Goal: Transaction & Acquisition: Purchase product/service

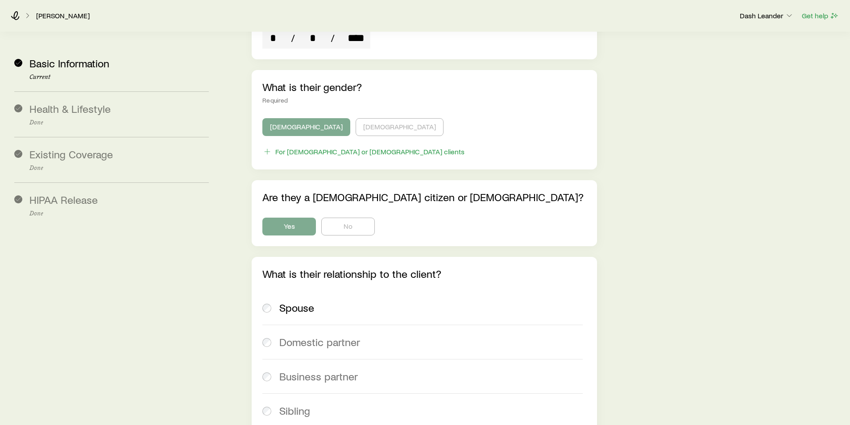
scroll to position [2304, 0]
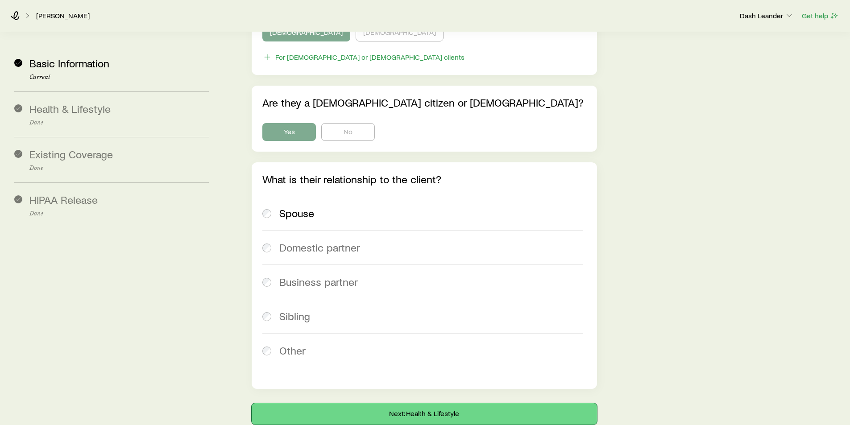
click at [427, 403] on button "Next: Health & Lifestyle" at bounding box center [424, 413] width 345 height 21
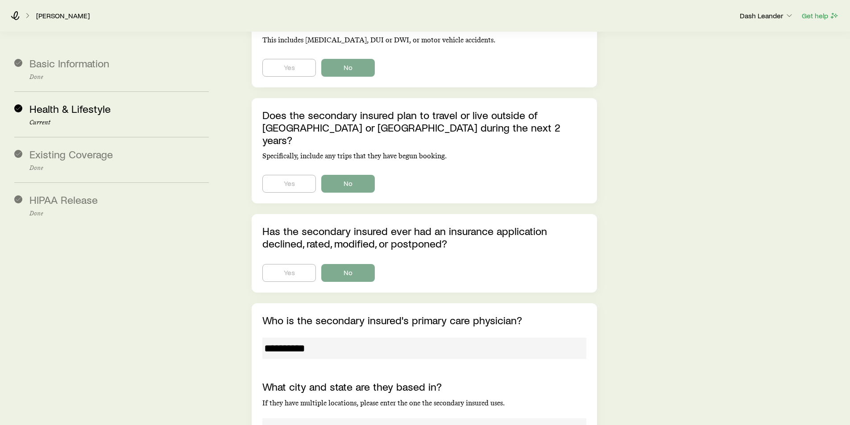
scroll to position [6194, 0]
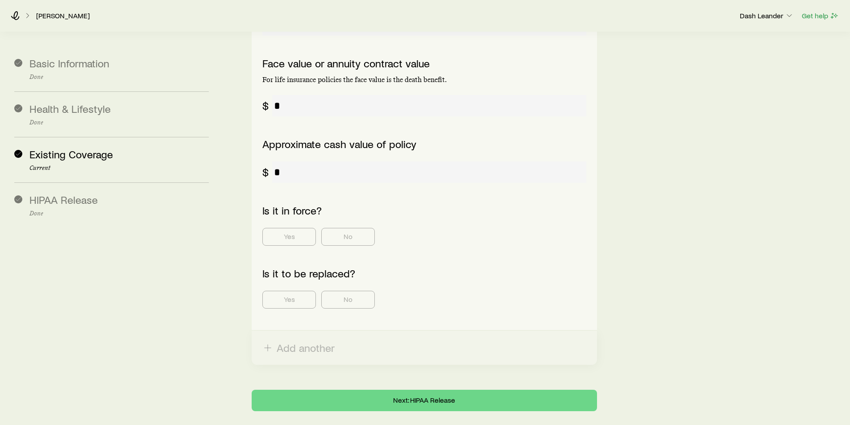
scroll to position [516, 0]
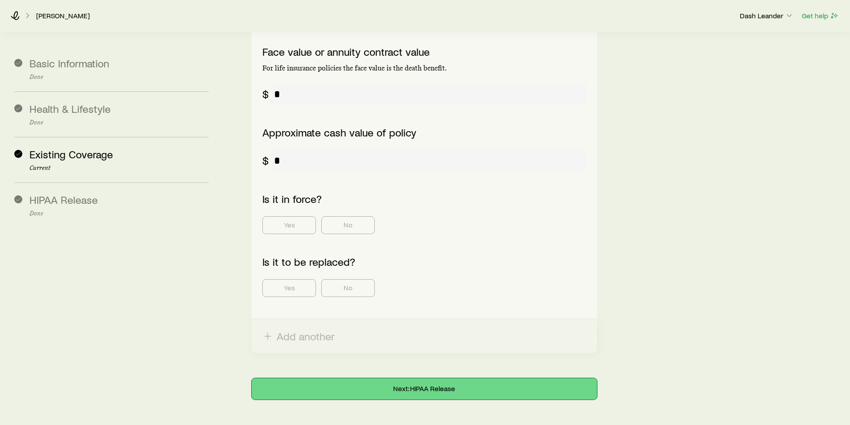
click at [433, 378] on button "Next: HIPAA Release" at bounding box center [424, 388] width 345 height 21
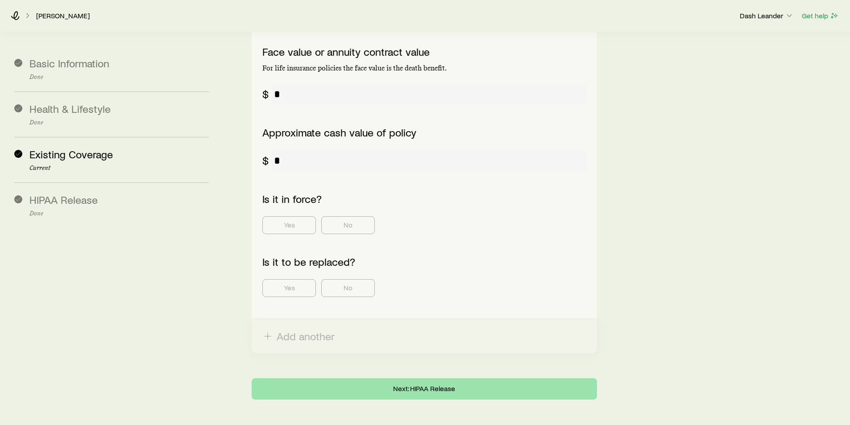
scroll to position [0, 0]
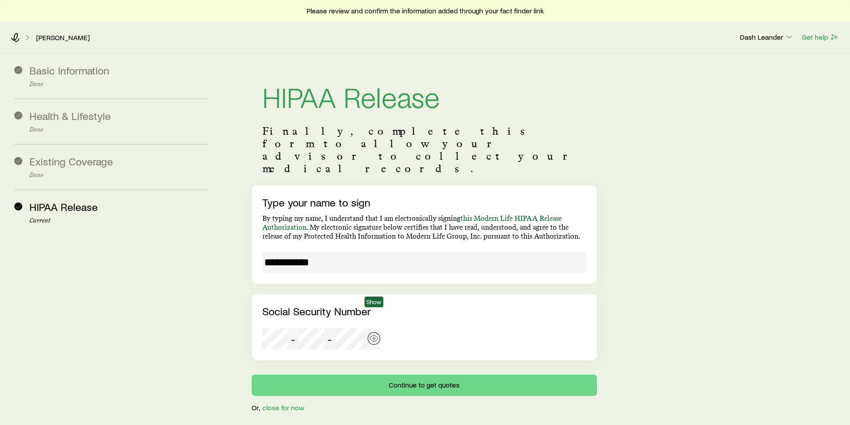
click at [372, 334] on icon "button" at bounding box center [374, 338] width 9 height 9
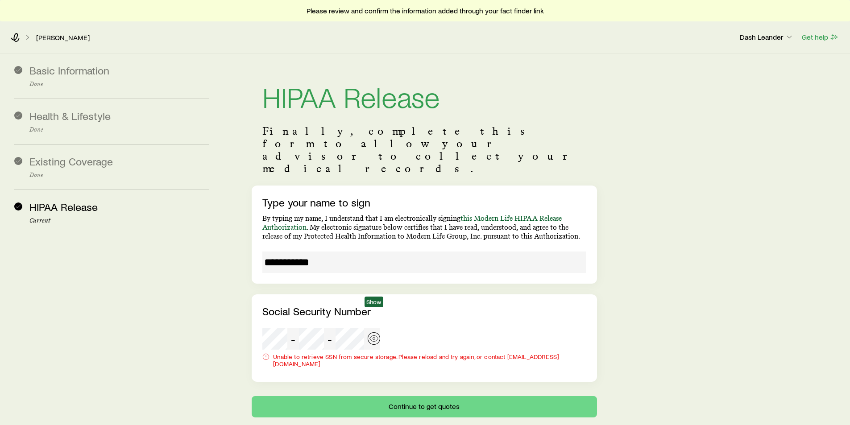
click at [373, 338] on circle "button" at bounding box center [374, 339] width 2 height 2
click at [357, 328] on div "- -" at bounding box center [321, 338] width 118 height 21
click at [327, 328] on div "- -" at bounding box center [321, 338] width 118 height 21
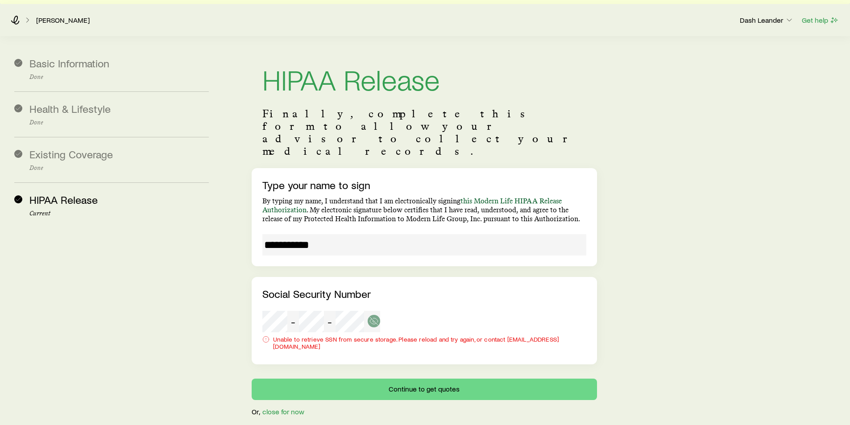
scroll to position [27, 0]
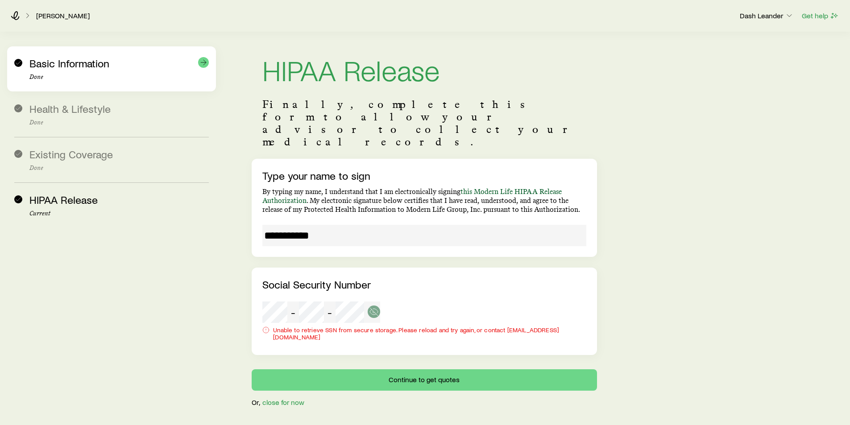
click at [53, 71] on div "Basic Information Done" at bounding box center [118, 69] width 179 height 24
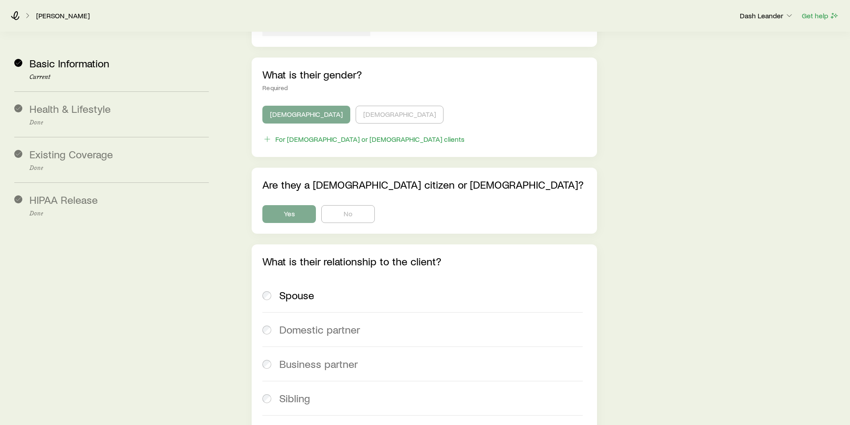
scroll to position [2304, 0]
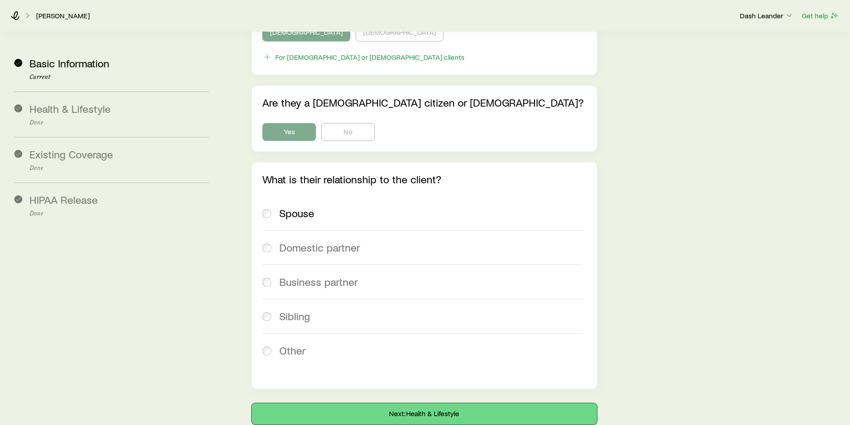
click at [416, 403] on button "Next: Health & Lifestyle" at bounding box center [424, 413] width 345 height 21
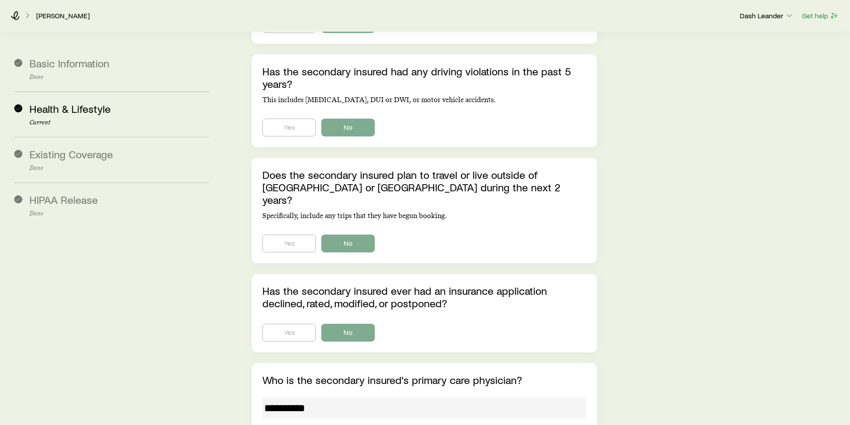
scroll to position [6194, 0]
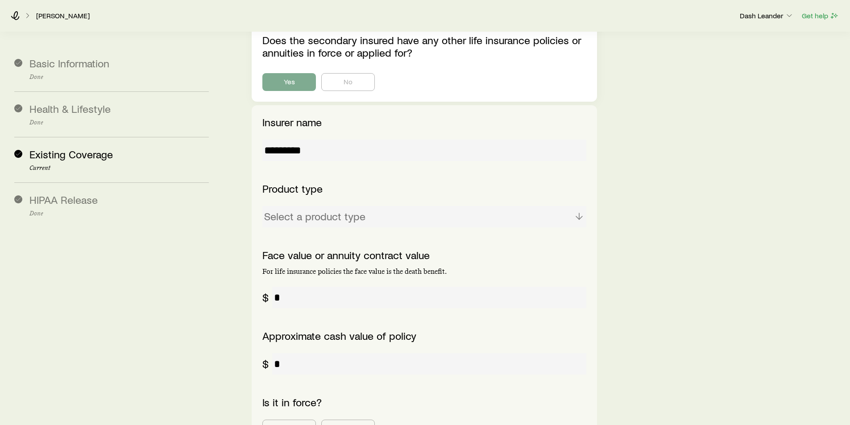
scroll to position [516, 0]
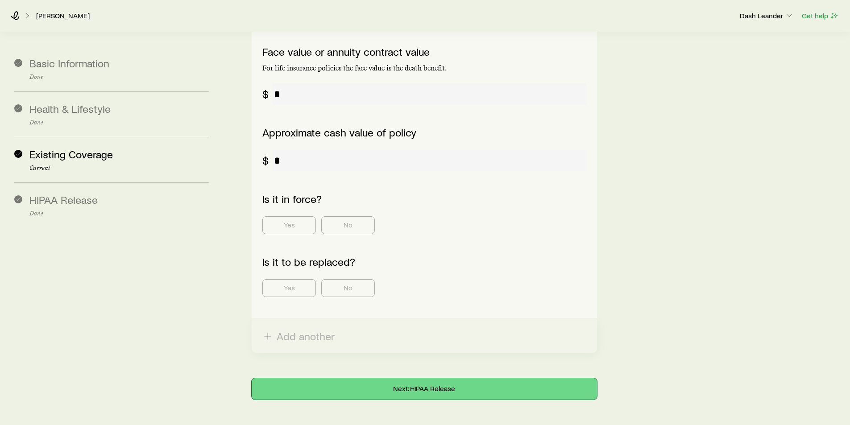
click at [424, 378] on button "Next: HIPAA Release" at bounding box center [424, 388] width 345 height 21
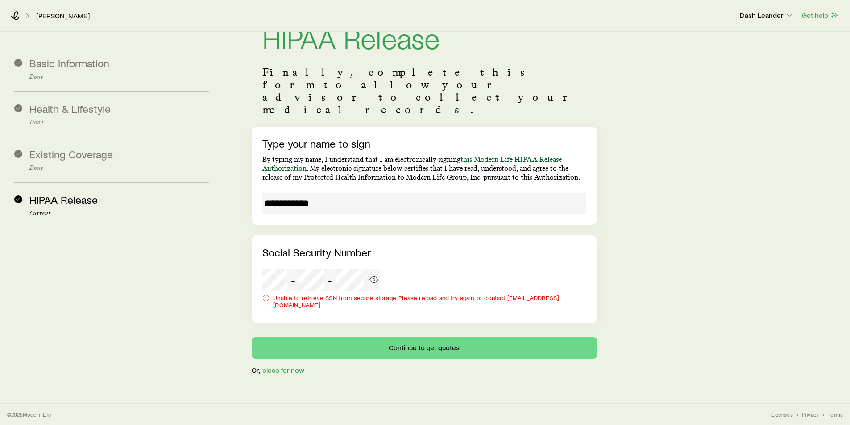
scroll to position [0, 0]
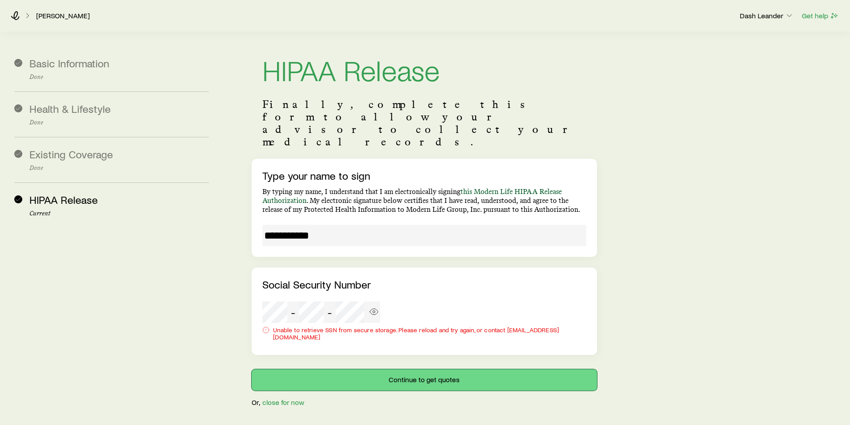
click at [412, 370] on button "Continue to get quotes" at bounding box center [424, 380] width 345 height 21
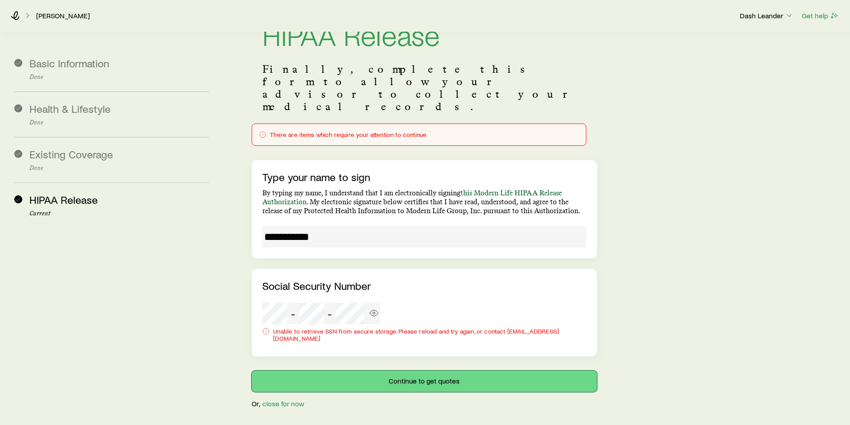
scroll to position [63, 0]
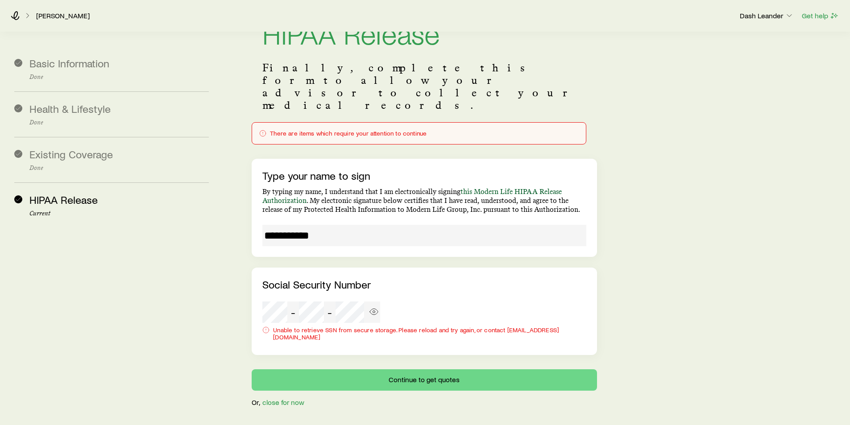
click at [326, 130] on div "There are items which require your attention to continue" at bounding box center [418, 133] width 319 height 7
click at [410, 370] on button "Continue to get quotes" at bounding box center [424, 380] width 345 height 21
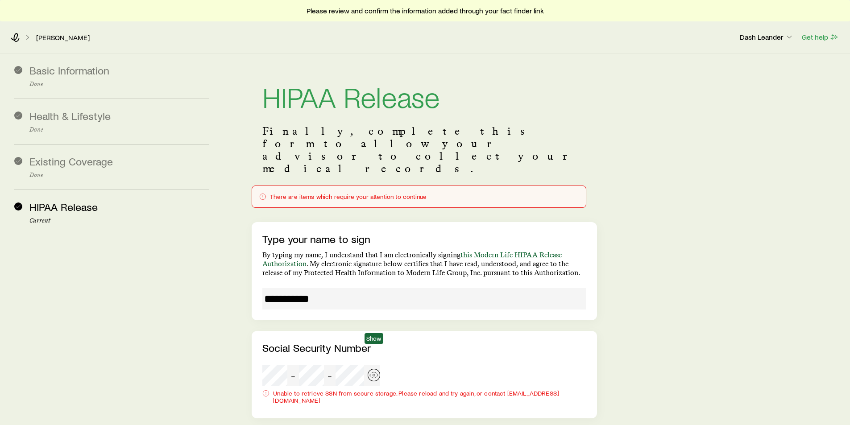
click at [377, 372] on icon "button" at bounding box center [374, 375] width 8 height 6
click at [476, 365] on div "- - Unable to retrieve SSN from secure storage. Please reload and try again, or…" at bounding box center [424, 386] width 324 height 43
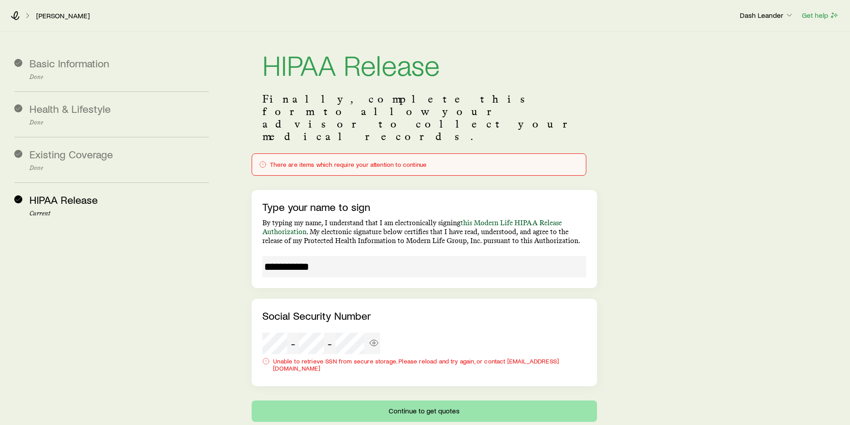
scroll to position [63, 0]
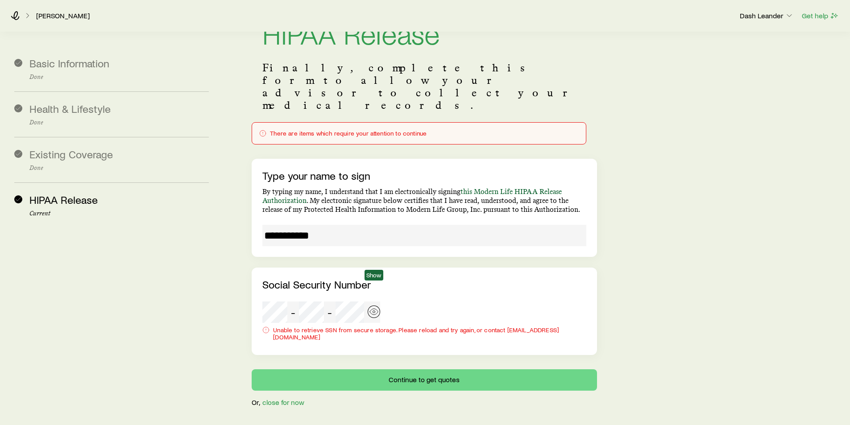
click at [370, 308] on icon "button" at bounding box center [374, 312] width 9 height 9
click at [411, 370] on button "Continue to get quotes" at bounding box center [424, 380] width 345 height 21
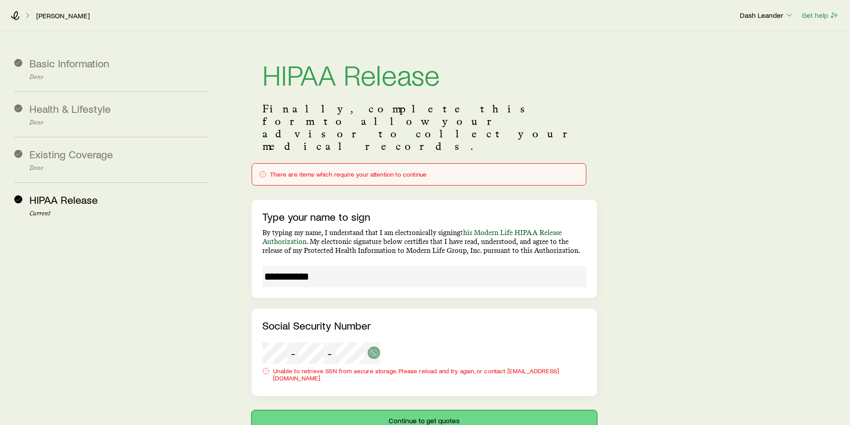
scroll to position [0, 0]
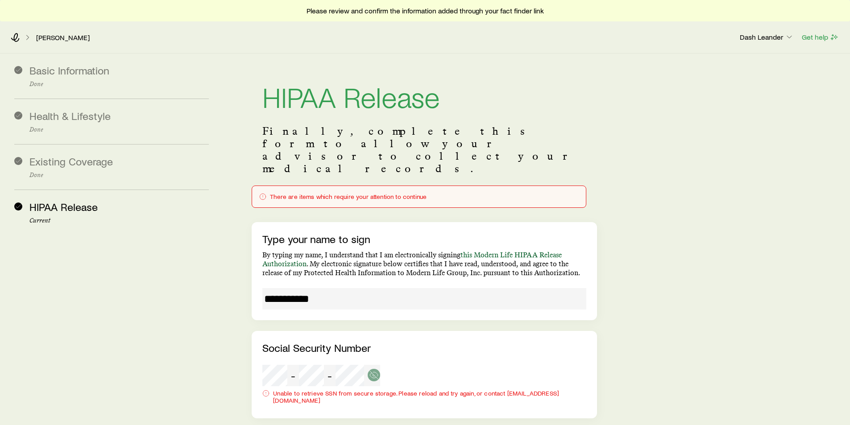
click at [259, 186] on div "There are items which require your attention to continue" at bounding box center [419, 197] width 334 height 22
click at [265, 193] on icon at bounding box center [262, 196] width 7 height 7
click at [299, 193] on div "There are items which require your attention to continue" at bounding box center [418, 196] width 319 height 7
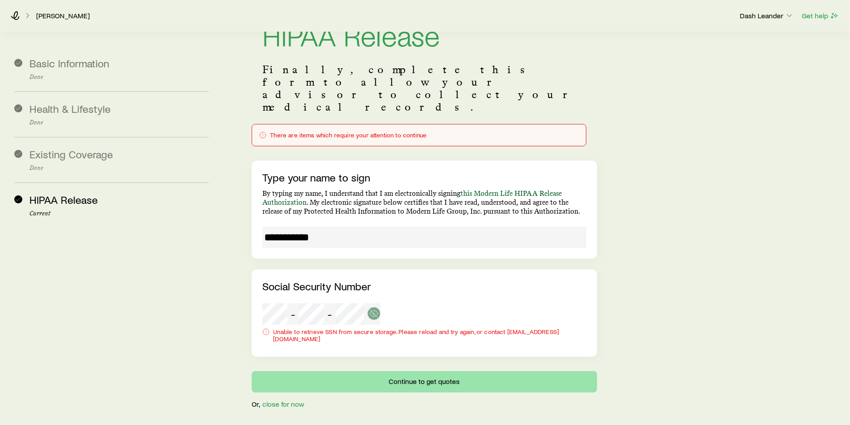
scroll to position [63, 0]
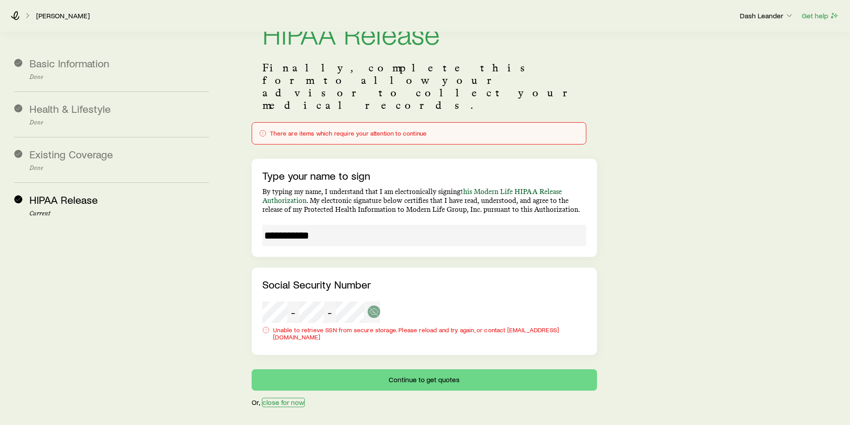
click at [277, 398] on button "close for now" at bounding box center [283, 402] width 43 height 9
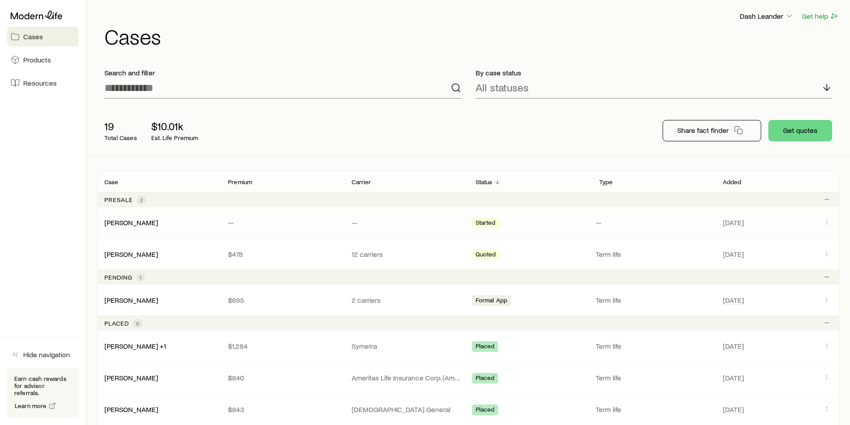
click at [399, 221] on p "—" at bounding box center [406, 222] width 109 height 9
click at [596, 226] on p "—" at bounding box center [654, 222] width 116 height 9
click at [128, 220] on link "[PERSON_NAME]" at bounding box center [132, 222] width 54 height 8
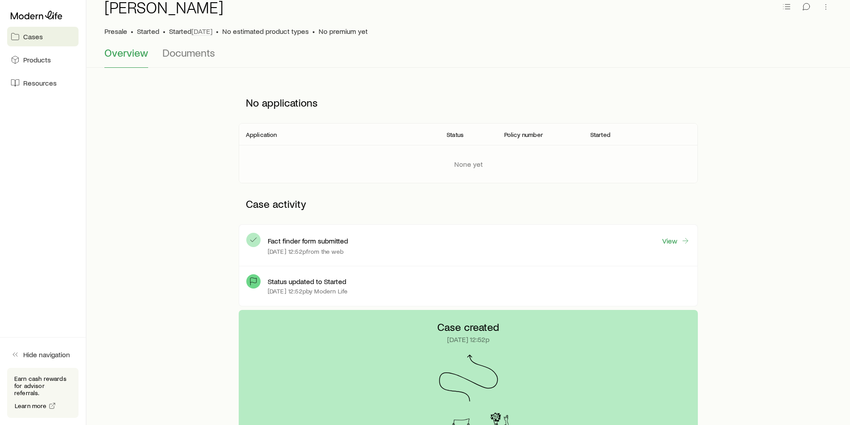
scroll to position [40, 0]
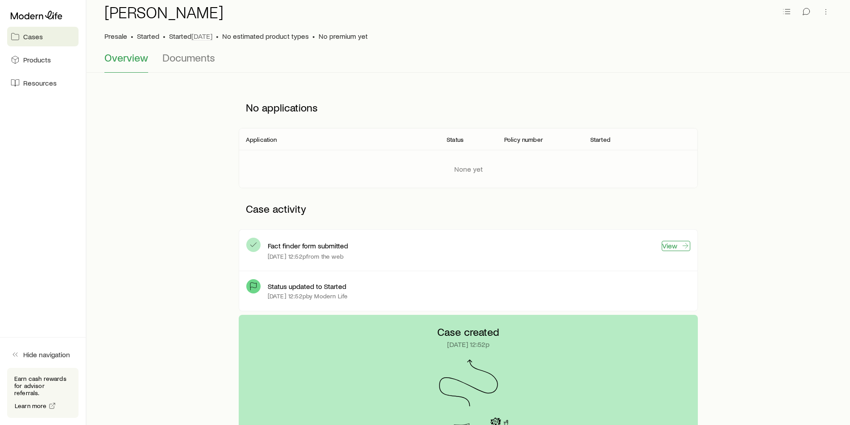
click at [672, 249] on link "View" at bounding box center [676, 246] width 29 height 10
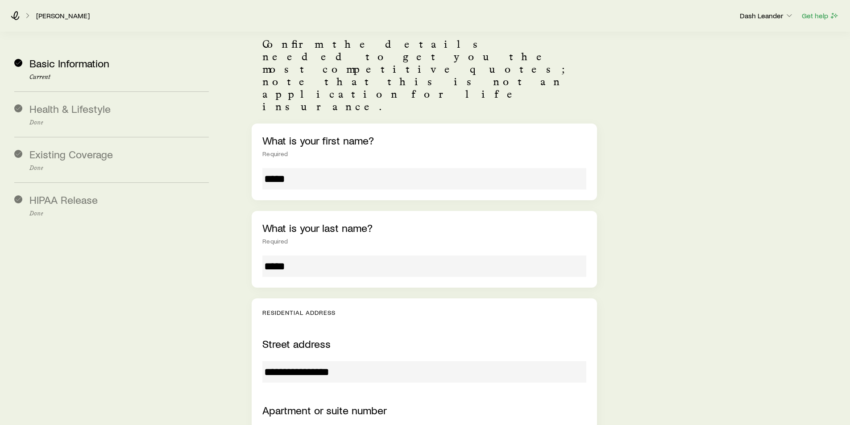
scroll to position [179, 0]
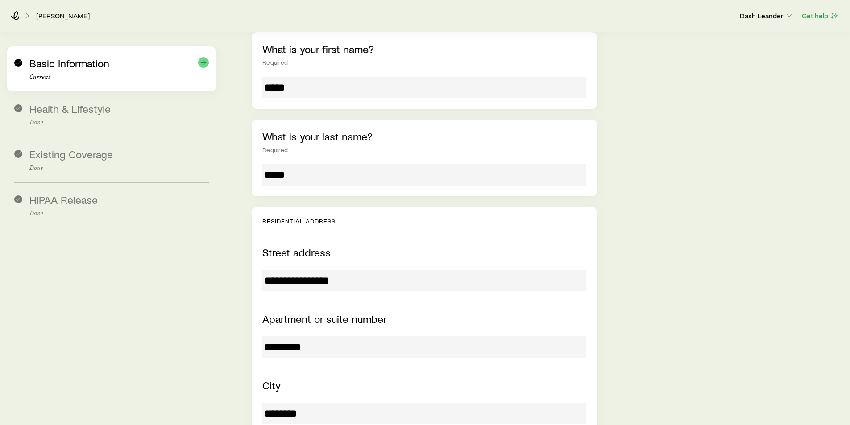
click at [119, 66] on div "Basic Information Current" at bounding box center [118, 69] width 179 height 24
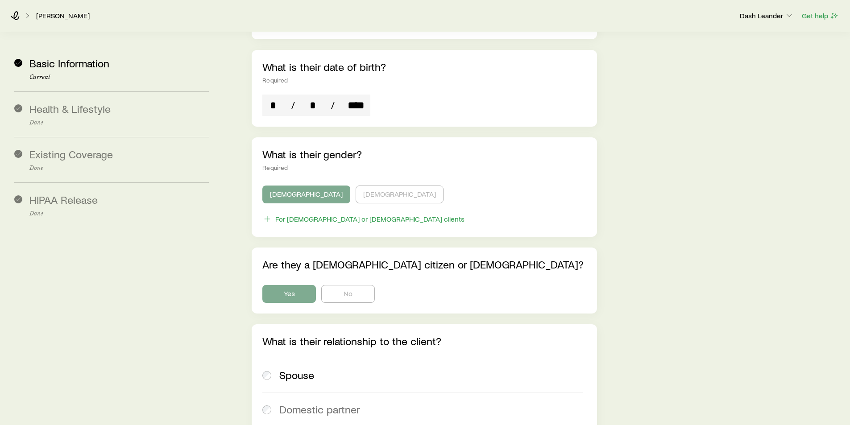
scroll to position [2304, 0]
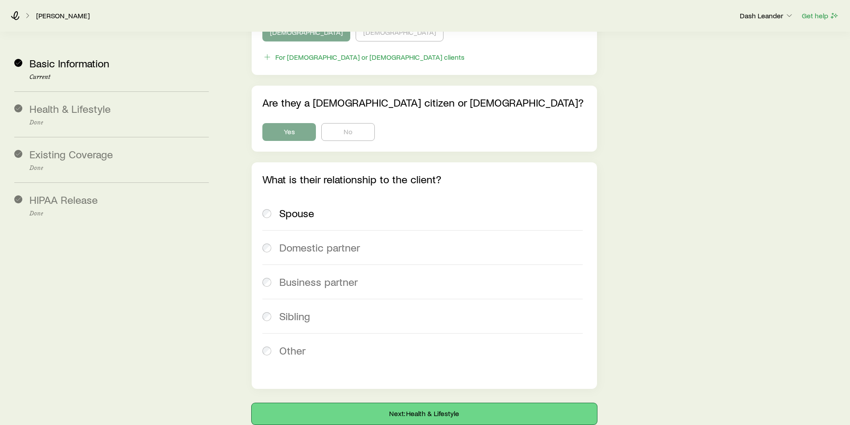
click at [426, 403] on button "Next: Health & Lifestyle" at bounding box center [424, 413] width 345 height 21
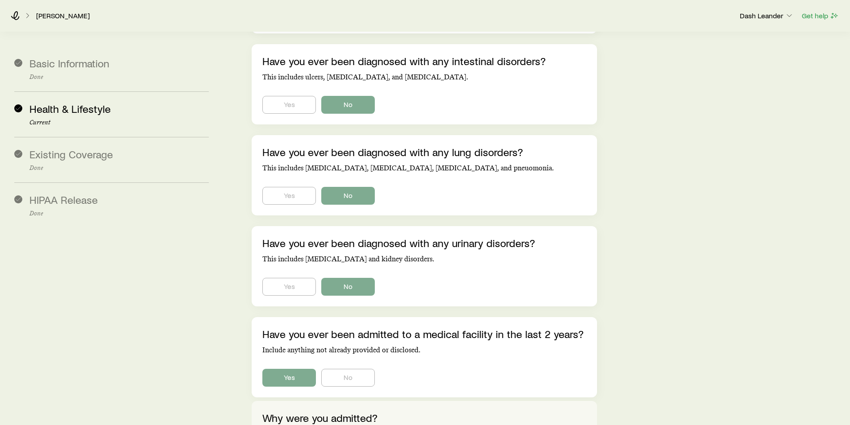
scroll to position [0, 0]
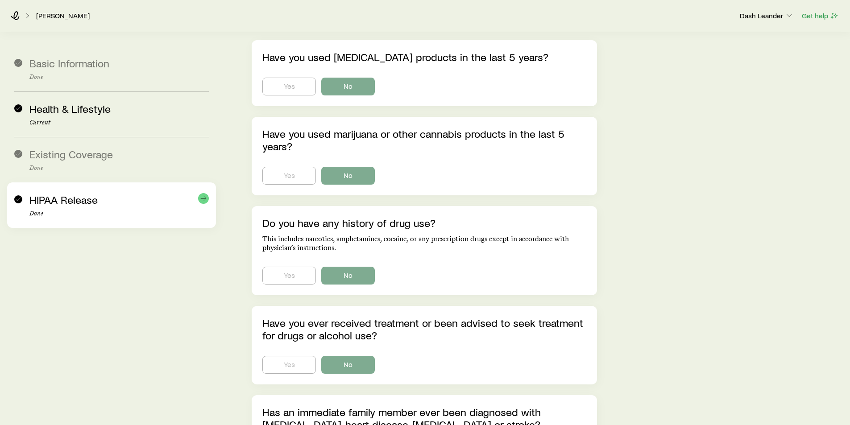
click at [76, 203] on span "HIPAA Release" at bounding box center [63, 199] width 68 height 13
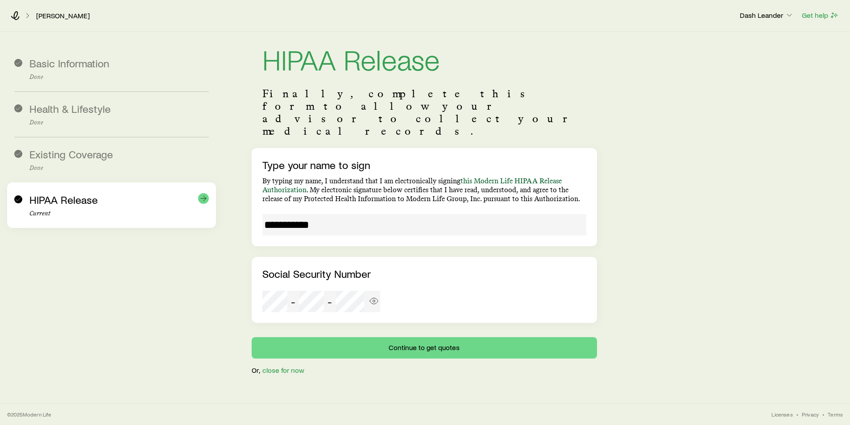
scroll to position [21, 0]
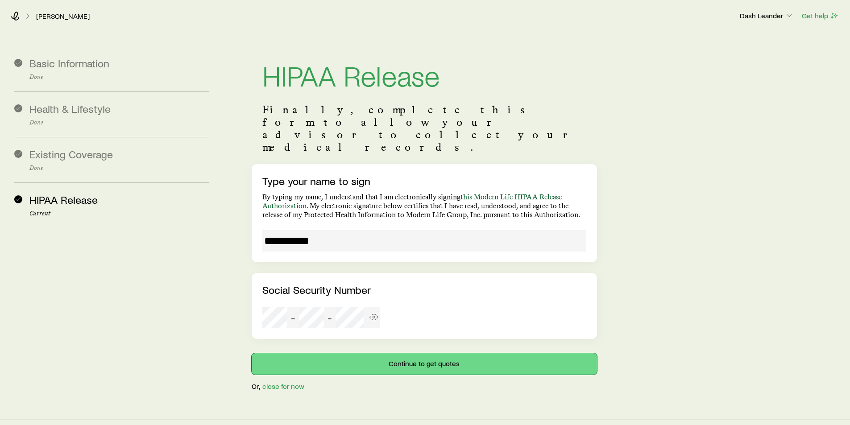
click at [406, 353] on button "Continue to get quotes" at bounding box center [424, 363] width 345 height 21
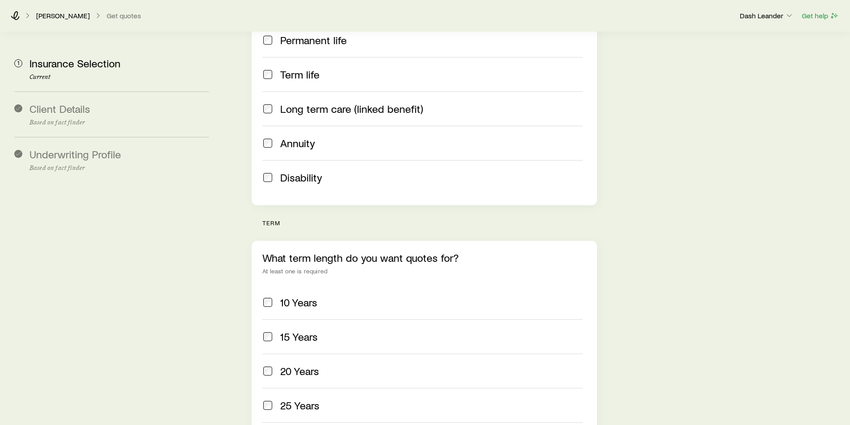
scroll to position [223, 0]
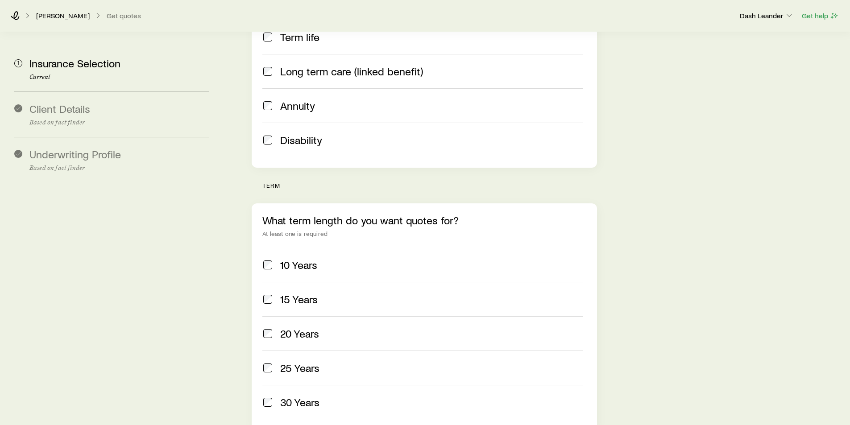
click at [273, 328] on span at bounding box center [267, 334] width 11 height 12
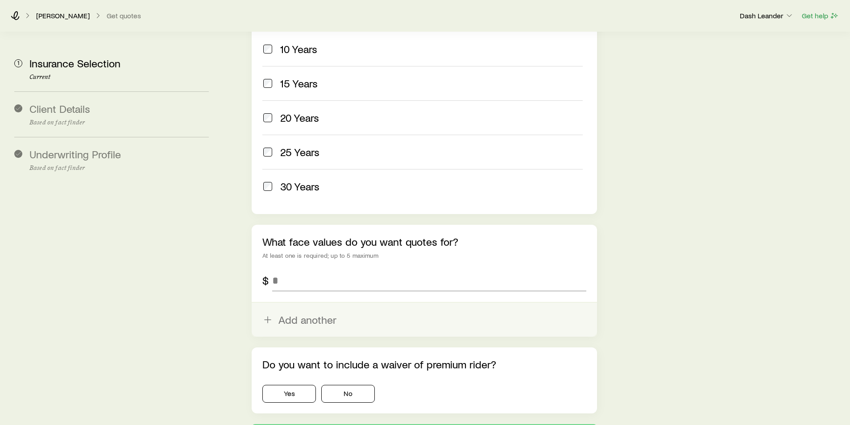
scroll to position [446, 0]
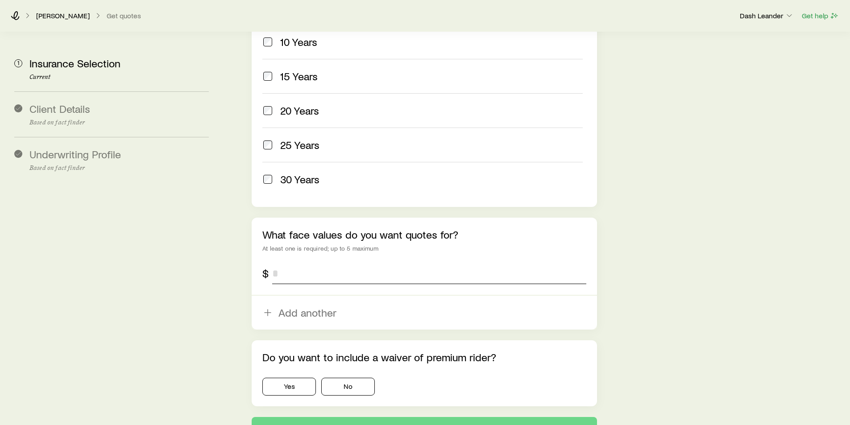
drag, startPoint x: 302, startPoint y: 249, endPoint x: 318, endPoint y: 249, distance: 16.5
click at [258, 249] on div "What face values do you want quotes for? At least one is required; up to 5 maxi…" at bounding box center [424, 274] width 345 height 112
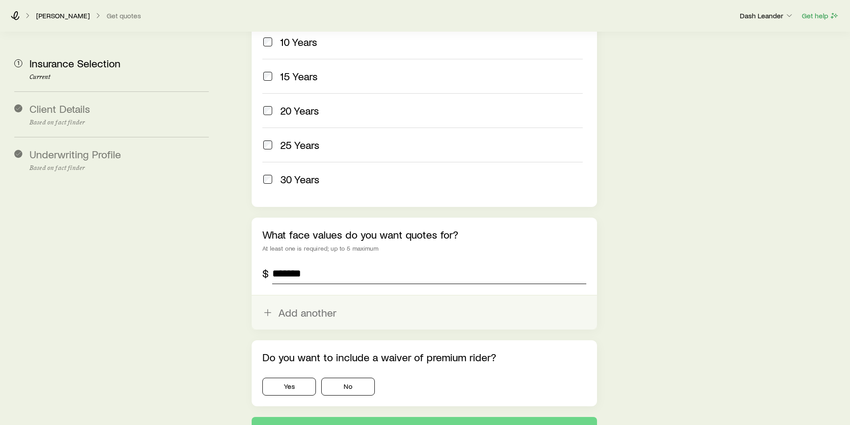
type input "*******"
click at [306, 296] on button "Add another" at bounding box center [424, 313] width 345 height 34
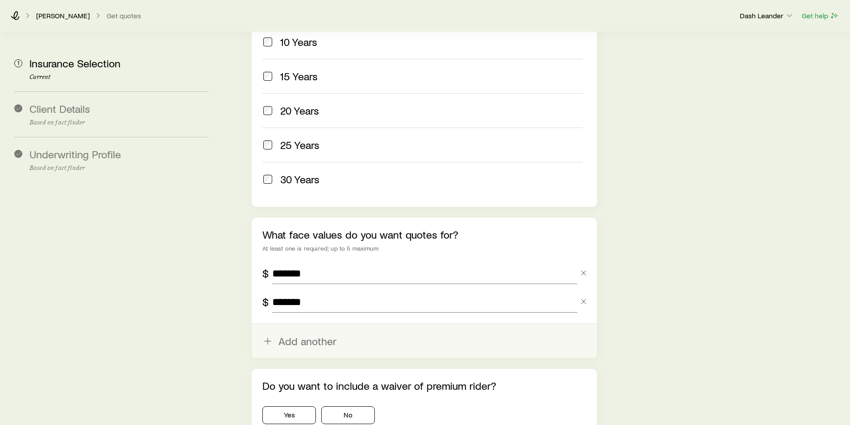
type input "*******"
click at [319, 324] on button "Add another" at bounding box center [424, 341] width 345 height 34
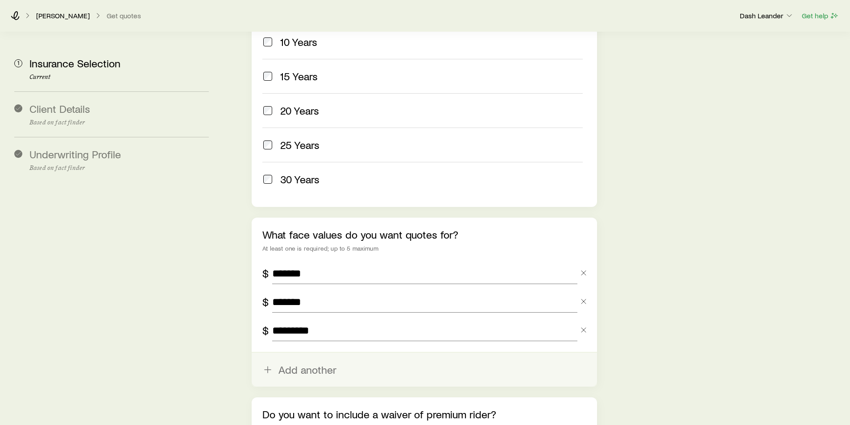
type input "*********"
click at [314, 353] on button "Add another" at bounding box center [424, 370] width 345 height 34
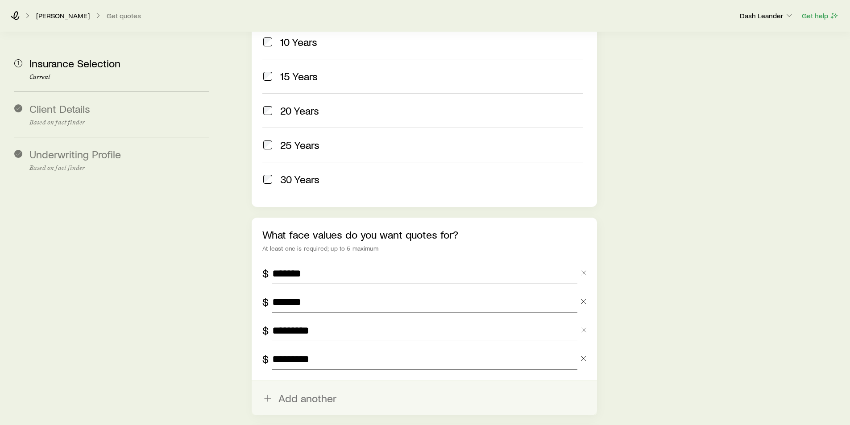
type input "*********"
click at [297, 382] on button "Add another" at bounding box center [424, 399] width 345 height 34
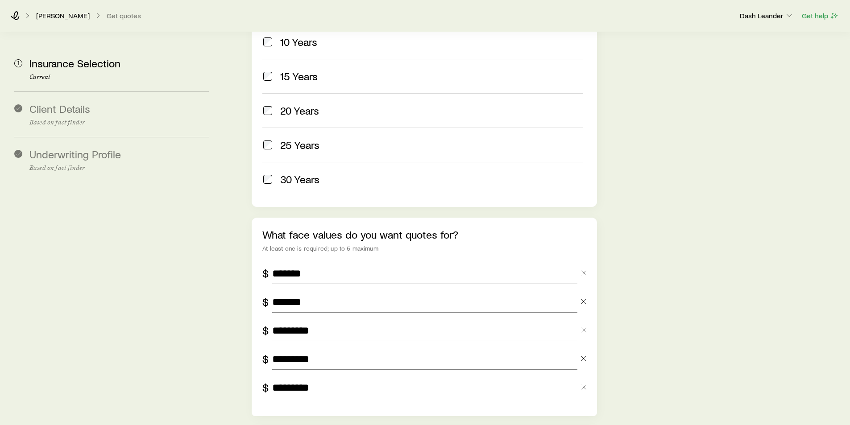
type input "*********"
click at [205, 263] on aside "1 Insurance Selection Current Client Details Based on fact finder Underwriting …" at bounding box center [111, 68] width 209 height 964
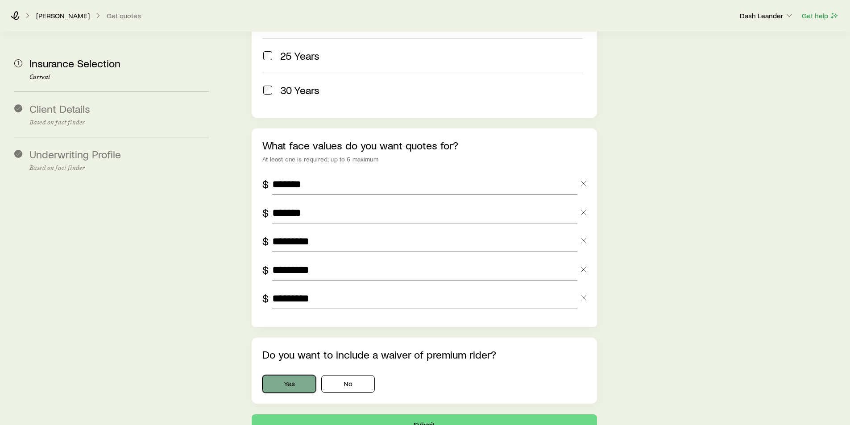
click at [294, 375] on button "Yes" at bounding box center [289, 384] width 54 height 18
click at [423, 415] on button "Submit" at bounding box center [424, 425] width 345 height 21
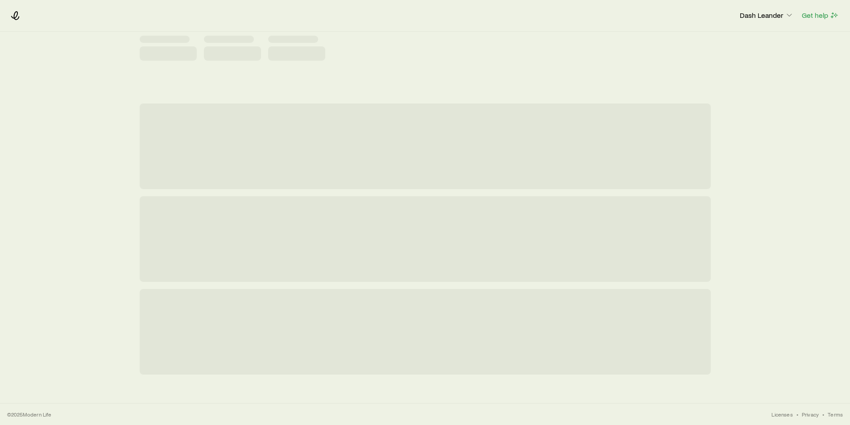
scroll to position [0, 0]
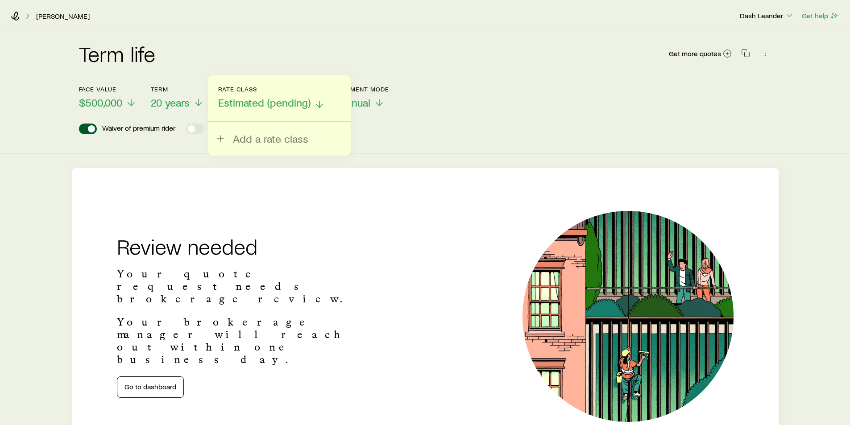
click at [287, 104] on span "Estimated (pending)" at bounding box center [264, 102] width 92 height 12
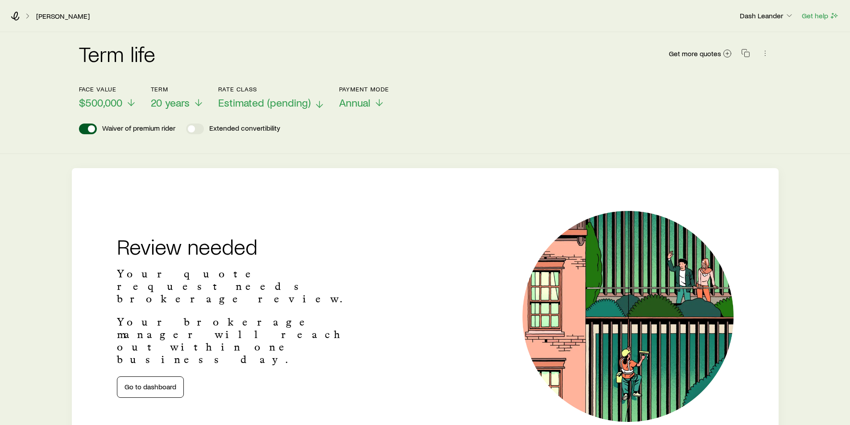
click at [287, 104] on span "Estimated (pending)" at bounding box center [264, 102] width 92 height 12
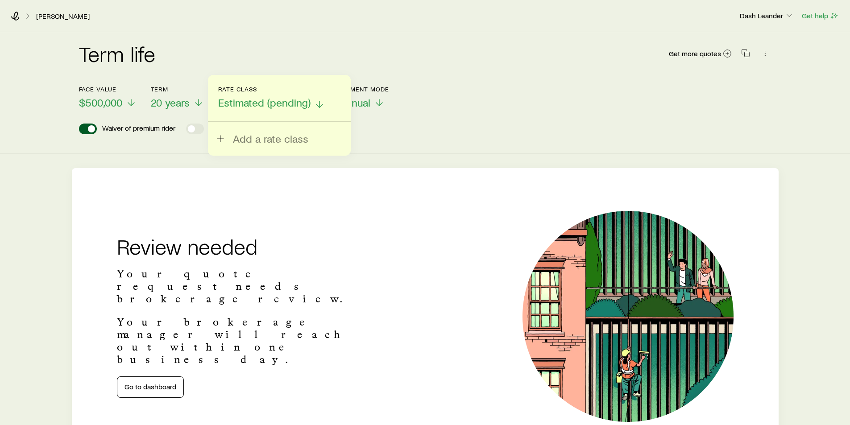
click at [285, 108] on span "Estimated (pending)" at bounding box center [264, 102] width 92 height 12
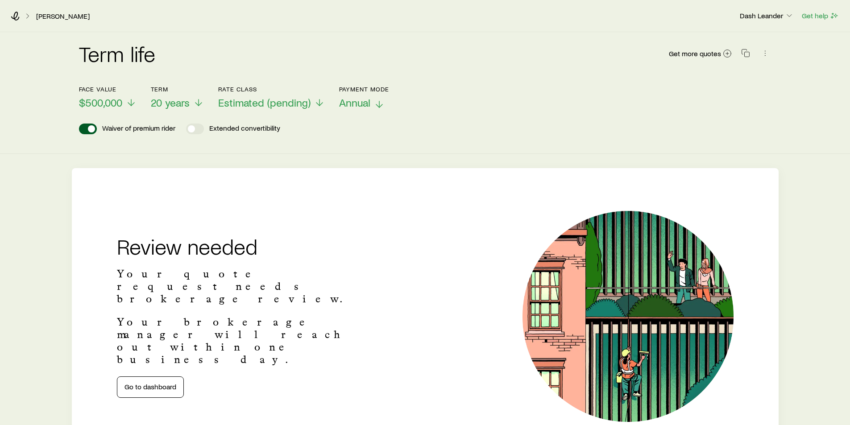
click at [365, 104] on span "Annual" at bounding box center [354, 102] width 31 height 12
drag, startPoint x: 527, startPoint y: 100, endPoint x: 420, endPoint y: 93, distance: 106.9
click at [523, 100] on div "Face value $500,000 Term 20 years Rate Class Estimated (pending) Payment Mode A…" at bounding box center [425, 92] width 693 height 34
click at [108, 98] on span "$500,000" at bounding box center [100, 102] width 43 height 12
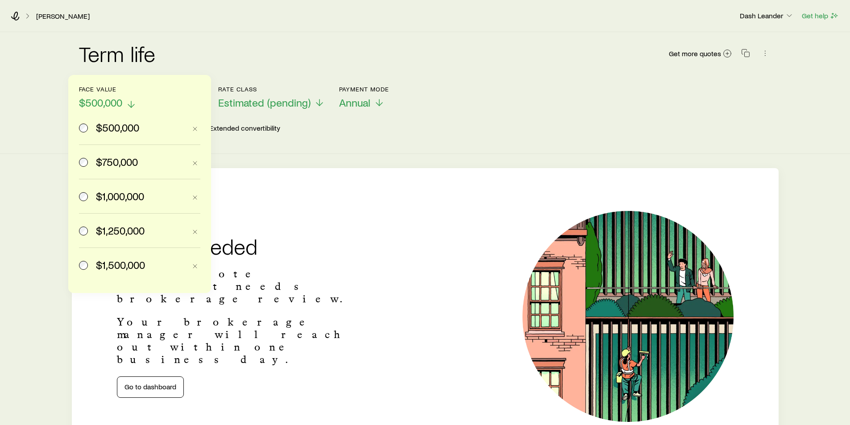
click at [111, 100] on span "$500,000" at bounding box center [100, 102] width 43 height 12
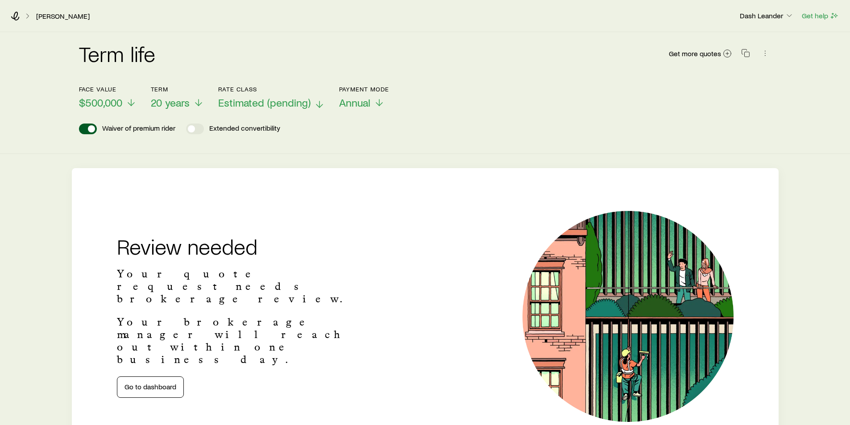
click at [256, 105] on span "Estimated (pending)" at bounding box center [264, 102] width 92 height 12
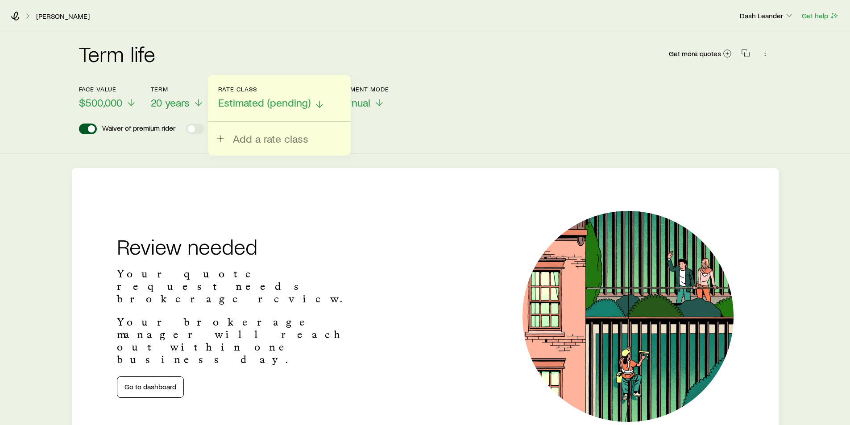
click at [307, 105] on span "Estimated (pending)" at bounding box center [264, 102] width 92 height 12
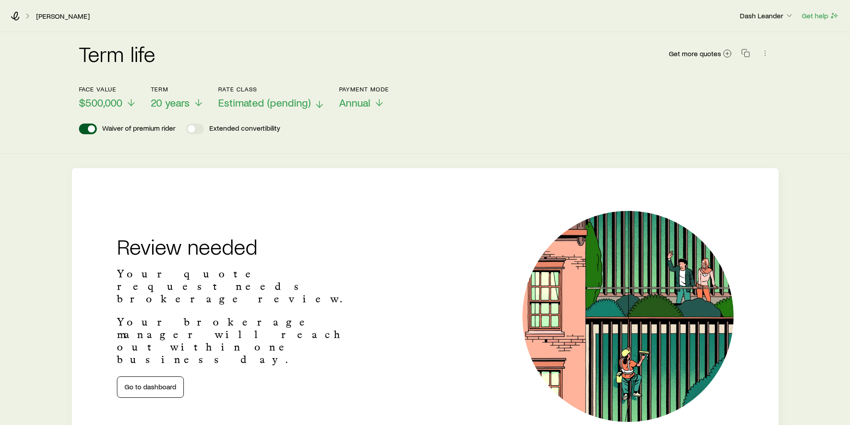
click at [279, 104] on span "Estimated (pending)" at bounding box center [264, 102] width 92 height 12
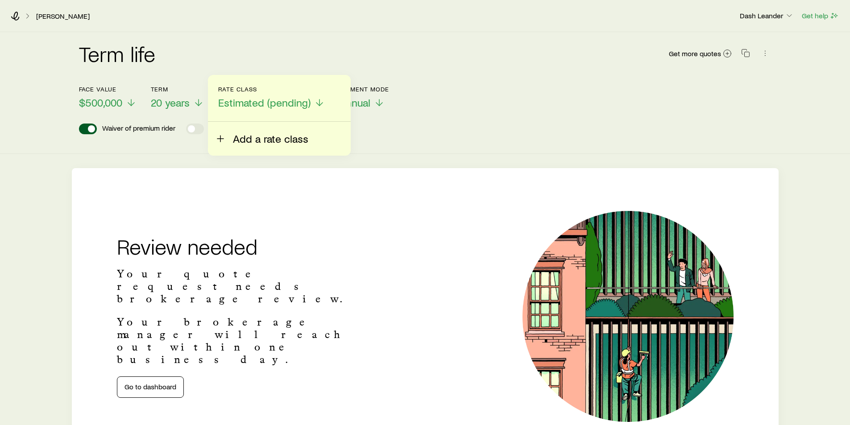
click at [255, 137] on span "Add a rate class" at bounding box center [270, 139] width 75 height 12
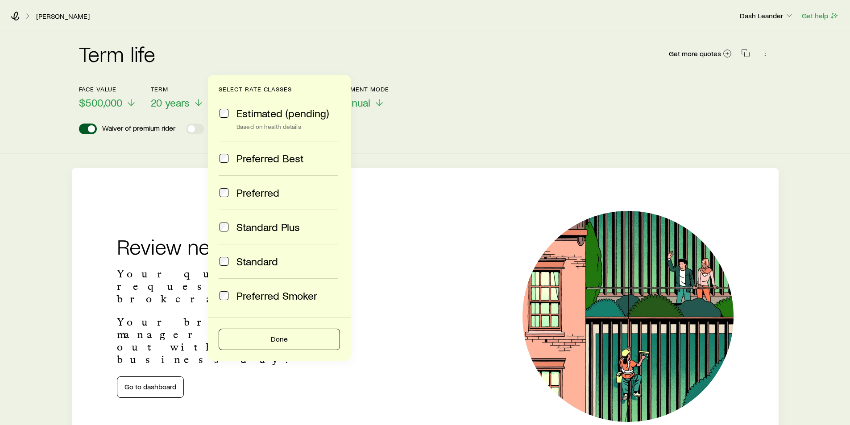
click at [223, 257] on span at bounding box center [224, 261] width 11 height 12
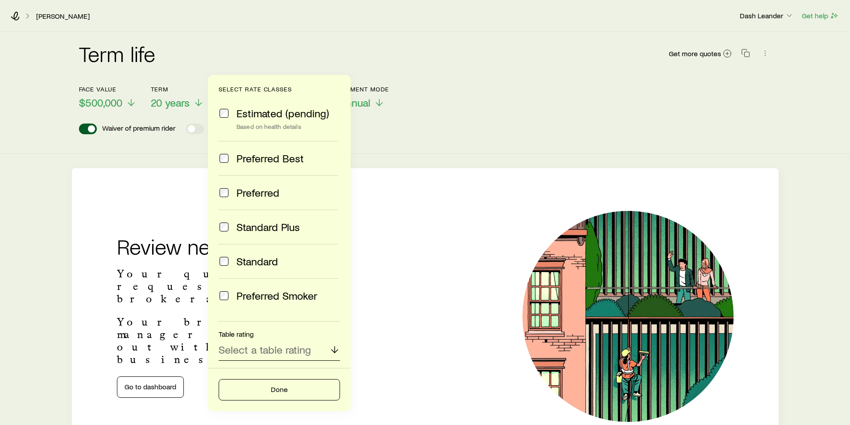
click at [270, 348] on p "Select a table rating" at bounding box center [265, 350] width 92 height 12
click at [433, 133] on div "Waiver of premium rider Extended convertibility" at bounding box center [425, 129] width 693 height 11
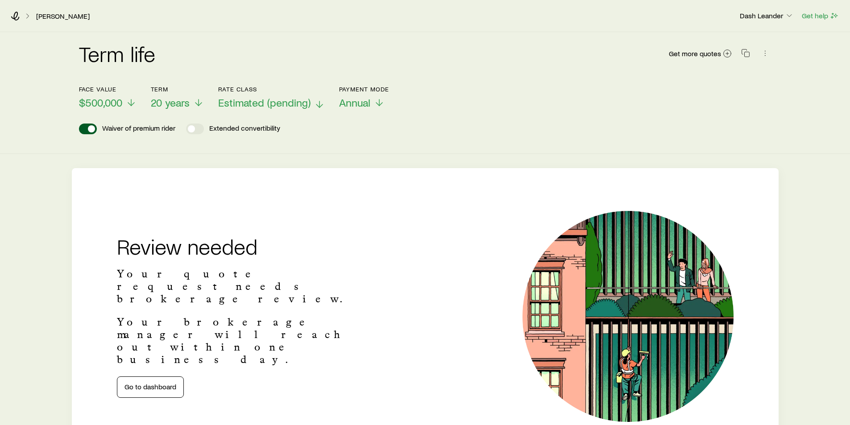
click at [270, 96] on button "Rate Class Estimated (pending)" at bounding box center [271, 98] width 107 height 24
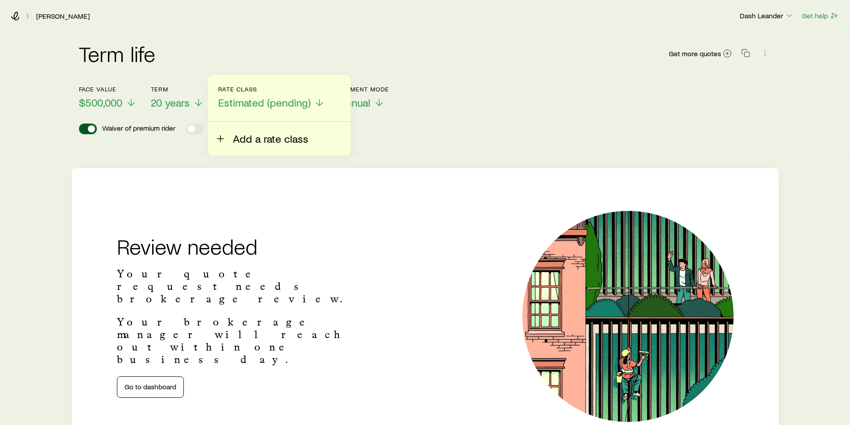
click at [263, 144] on span "Add a rate class" at bounding box center [270, 139] width 75 height 12
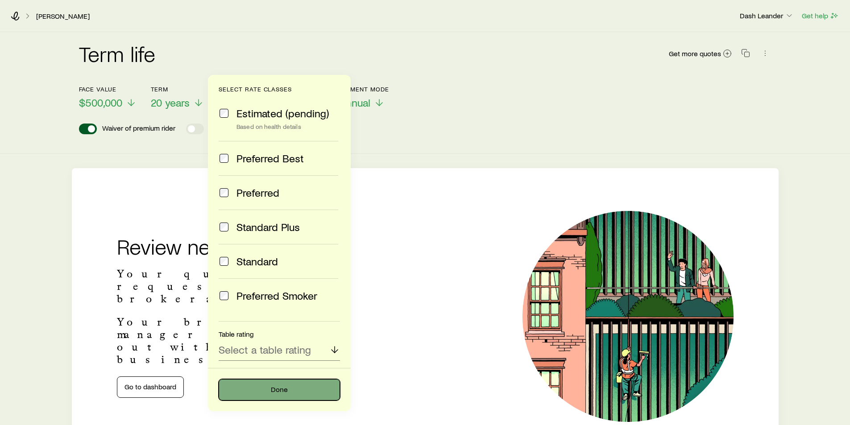
click at [275, 393] on button "Done" at bounding box center [279, 389] width 121 height 21
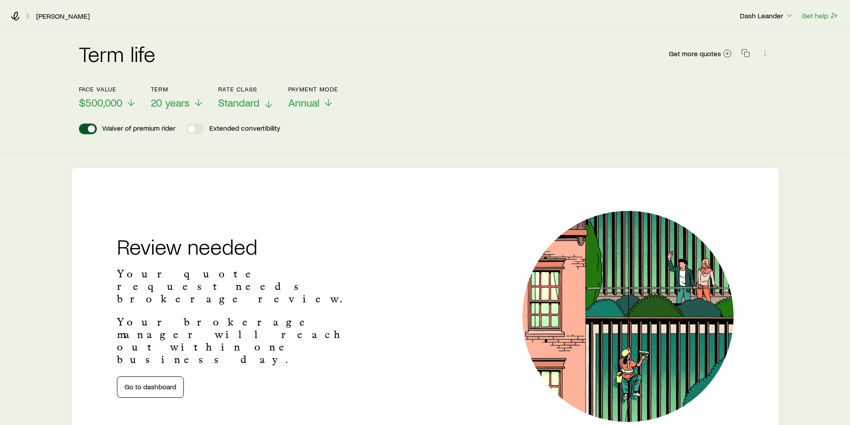
click at [248, 101] on span "Standard" at bounding box center [239, 102] width 42 height 12
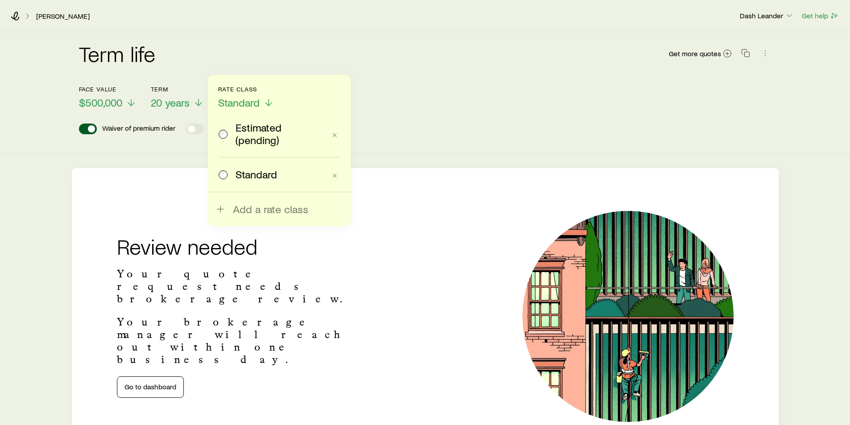
click at [231, 133] on div "Estimated (pending)" at bounding box center [272, 133] width 107 height 25
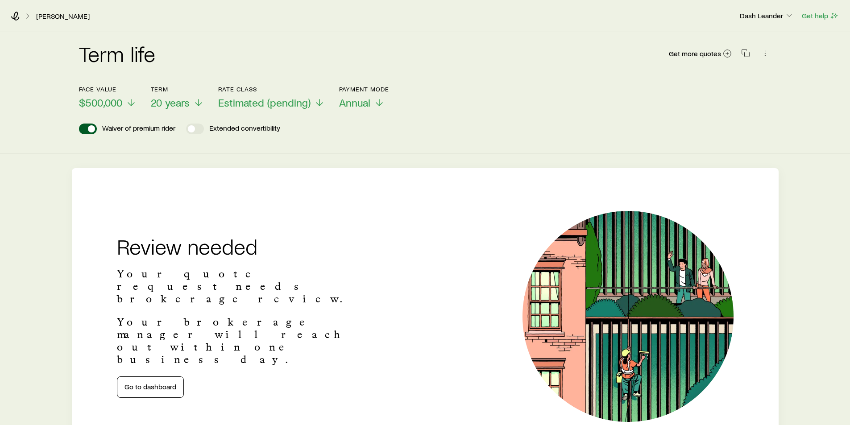
click at [472, 123] on header "Face value $500,000 Term 20 years Rate Class Estimated (pending) Payment Mode A…" at bounding box center [425, 113] width 693 height 54
